Goal: Transaction & Acquisition: Book appointment/travel/reservation

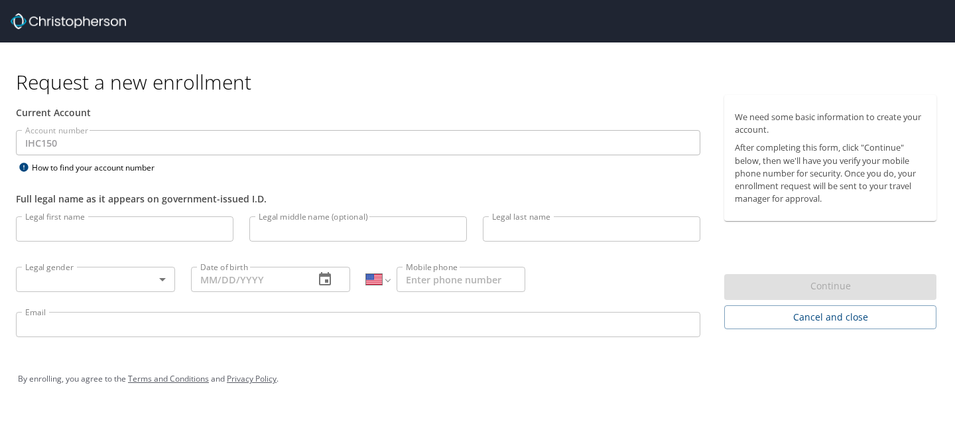
select select "US"
click at [68, 25] on img at bounding box center [68, 21] width 115 height 16
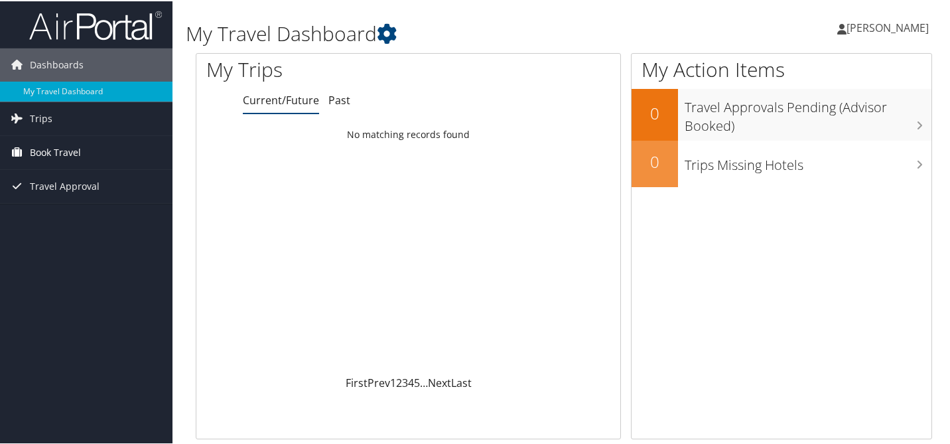
click at [49, 153] on span "Book Travel" at bounding box center [55, 151] width 51 height 33
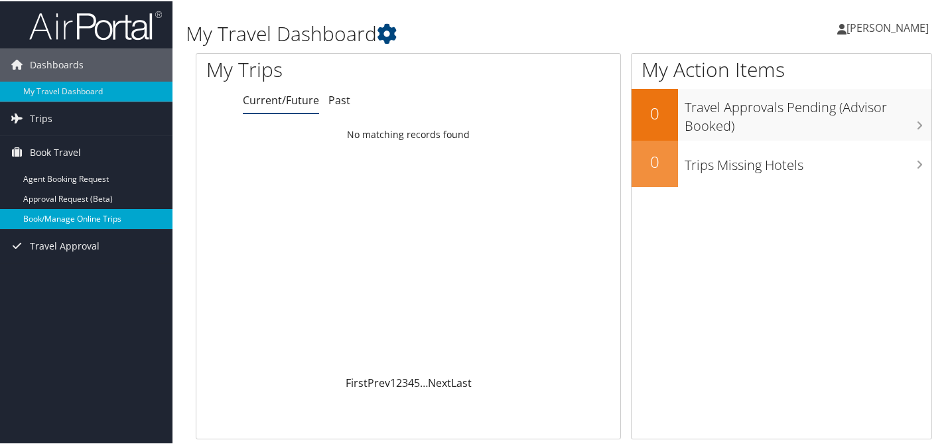
click at [54, 214] on link "Book/Manage Online Trips" at bounding box center [86, 218] width 172 height 20
